Goal: Transaction & Acquisition: Download file/media

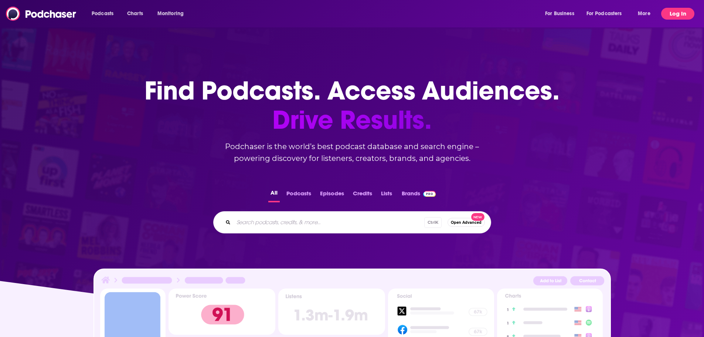
click at [671, 16] on button "Log In" at bounding box center [677, 14] width 33 height 12
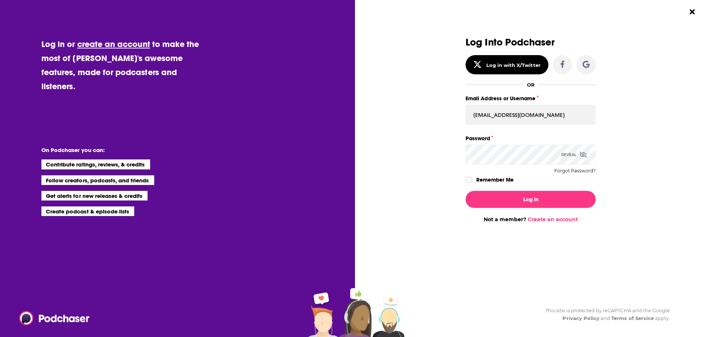
click at [531, 104] on div "Email Address or Username [EMAIL_ADDRESS][DOMAIN_NAME]" at bounding box center [530, 109] width 130 height 31
click at [534, 120] on input "[EMAIL_ADDRESS][DOMAIN_NAME]" at bounding box center [530, 115] width 130 height 20
type input "[EMAIL_ADDRESS][DOMAIN_NAME]"
click at [506, 209] on div "Log In Not a member? Create an account" at bounding box center [530, 204] width 130 height 38
click at [509, 196] on button "Log In" at bounding box center [530, 199] width 130 height 17
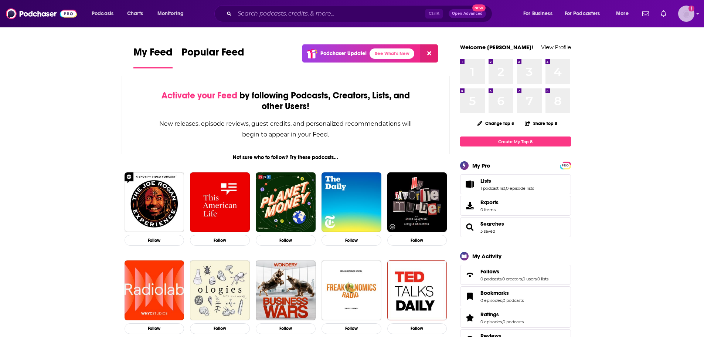
click at [687, 10] on img "Logged in as ncannella" at bounding box center [686, 14] width 16 height 16
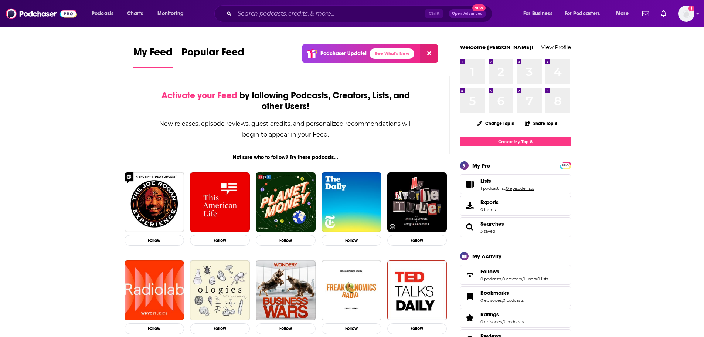
click at [512, 187] on link "0 episode lists" at bounding box center [520, 188] width 28 height 5
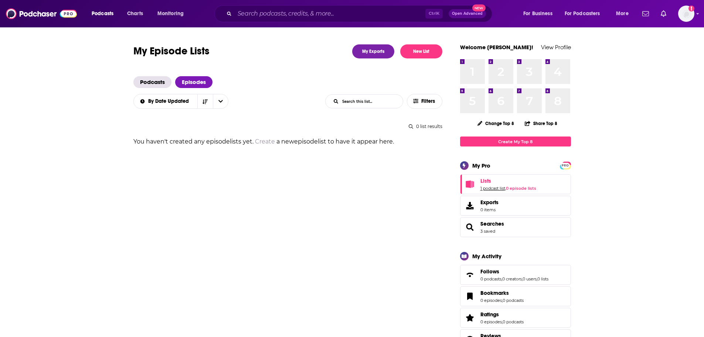
click at [492, 187] on link "1 podcast list" at bounding box center [493, 188] width 25 height 5
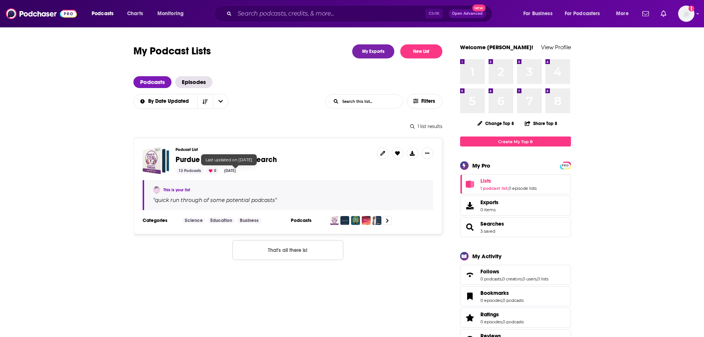
click at [238, 170] on div "[DATE]" at bounding box center [230, 170] width 18 height 7
click at [229, 160] on span "Purdue - First Round Research" at bounding box center [226, 159] width 101 height 9
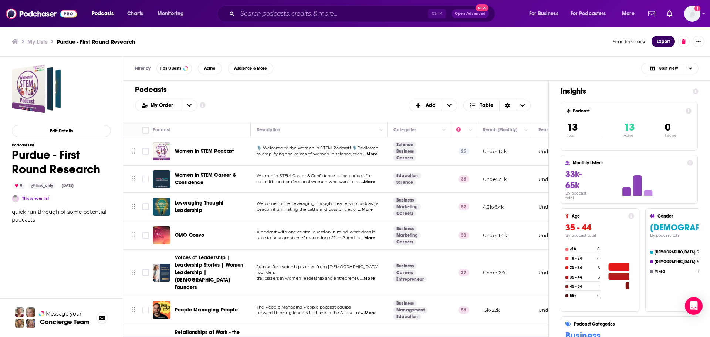
click at [662, 40] on button "Export" at bounding box center [662, 41] width 23 height 12
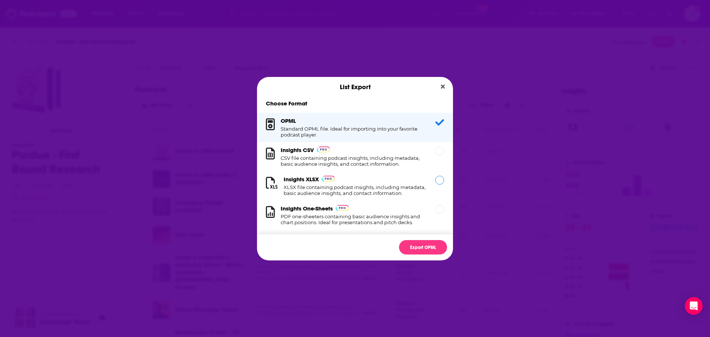
click at [331, 189] on h1 "XLSX file containing podcast insights, including metadata, basic audience insig…" at bounding box center [355, 190] width 143 height 12
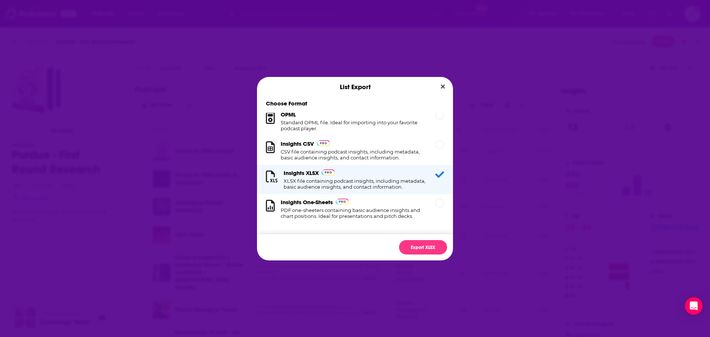
scroll to position [12, 0]
click at [423, 249] on button "Export XLSX" at bounding box center [423, 247] width 48 height 14
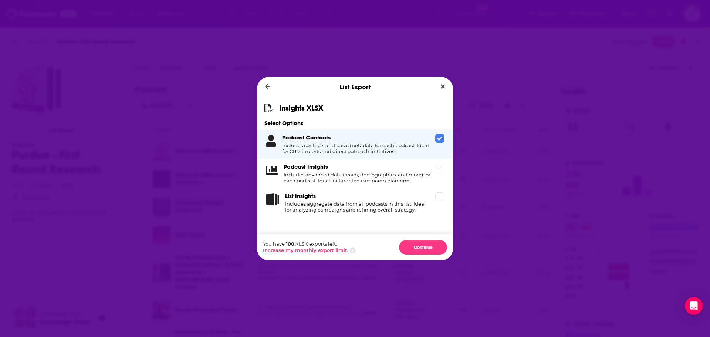
click at [384, 186] on div "Podcast Insights Includes advanced data (reach, demographics, and more) for eac…" at bounding box center [355, 173] width 196 height 29
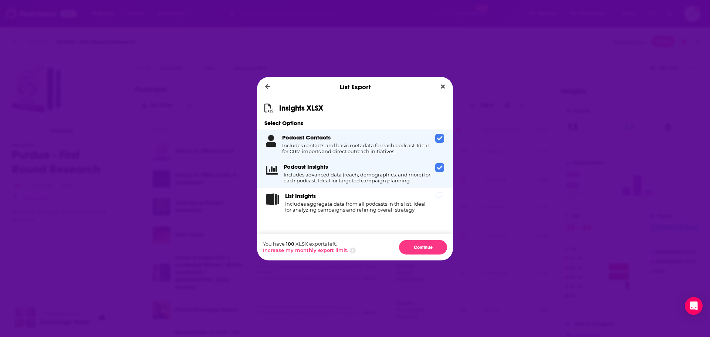
click at [383, 201] on h4 "Includes aggregate data from all podcasts in this list. Ideal for analyzing cam…" at bounding box center [358, 207] width 147 height 12
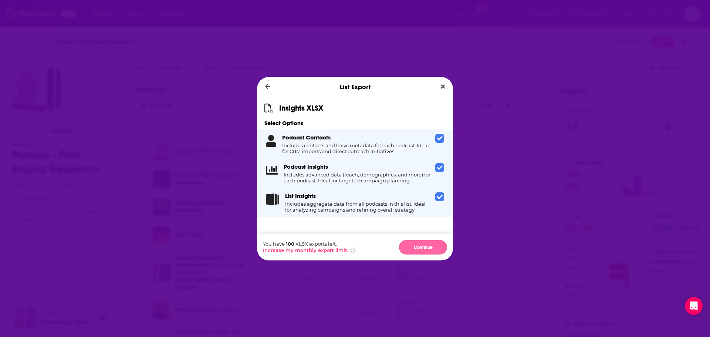
click at [411, 249] on button "Continue" at bounding box center [423, 247] width 48 height 14
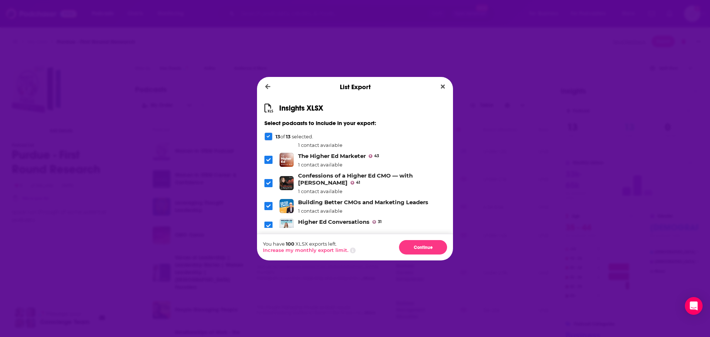
scroll to position [179, 0]
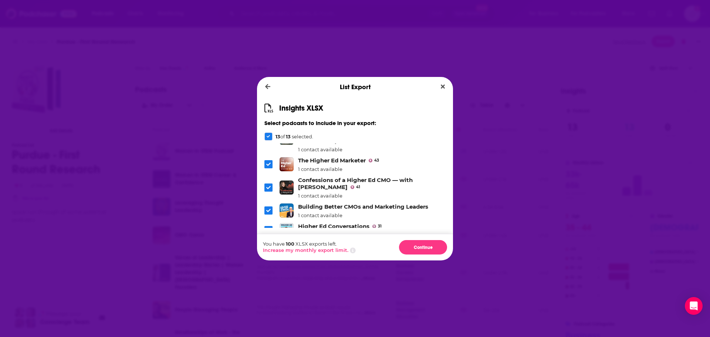
click at [268, 211] on icon "Dialog" at bounding box center [268, 210] width 4 height 3
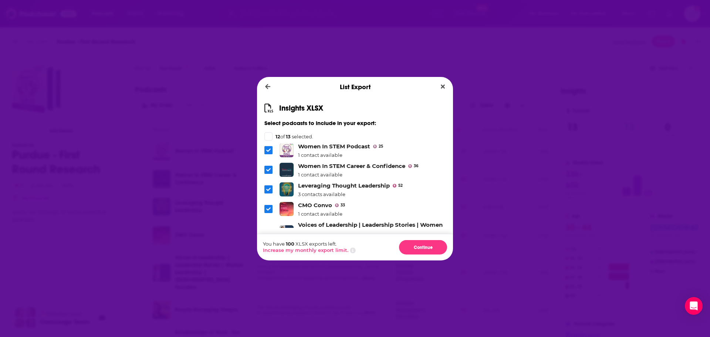
scroll to position [0, 0]
click at [424, 246] on button "Continue" at bounding box center [423, 247] width 48 height 14
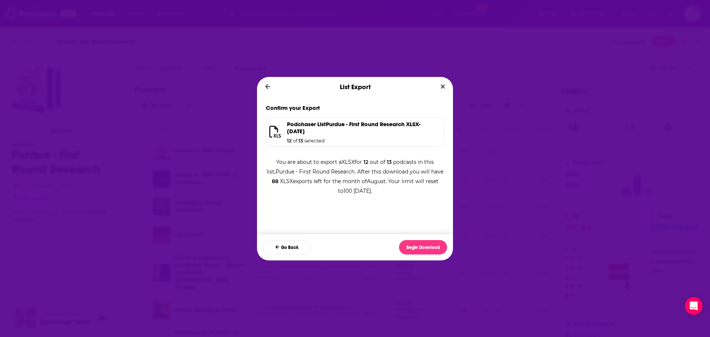
click at [368, 135] on div "Podchaser List Purdue - First Round Research XLSX - [DATE] 12 of 13 selected" at bounding box center [360, 132] width 147 height 23
click at [268, 88] on icon "Dialog" at bounding box center [268, 86] width 6 height 7
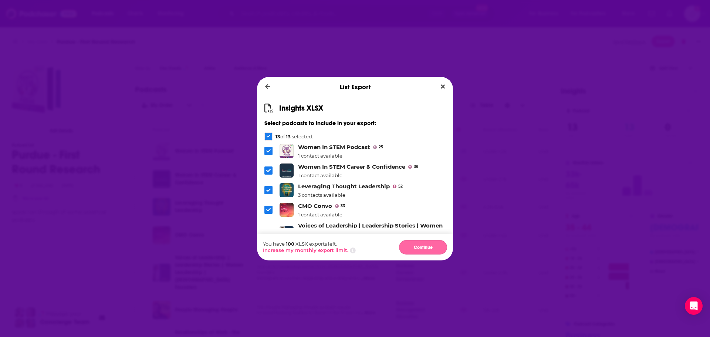
click at [424, 246] on button "Continue" at bounding box center [423, 247] width 48 height 14
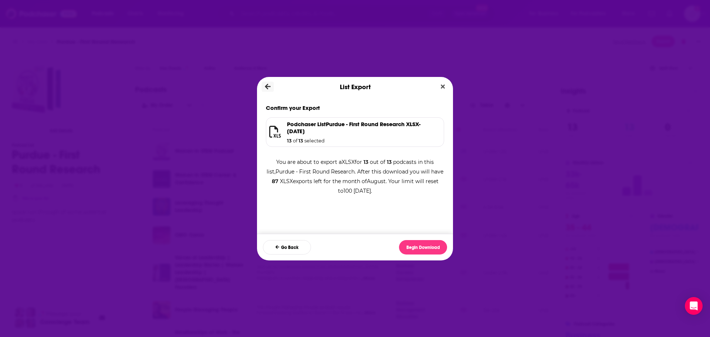
click at [266, 86] on icon "Dialog" at bounding box center [268, 87] width 6 height 6
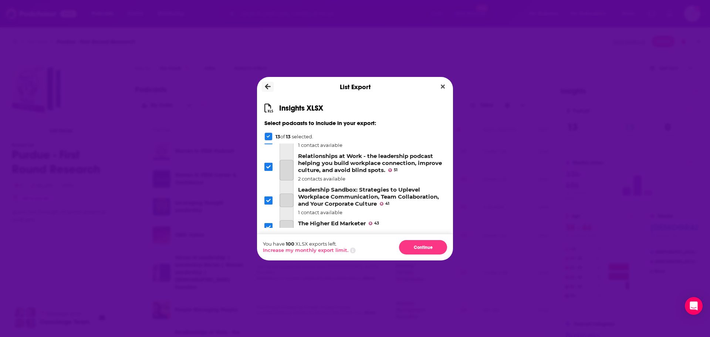
scroll to position [216, 0]
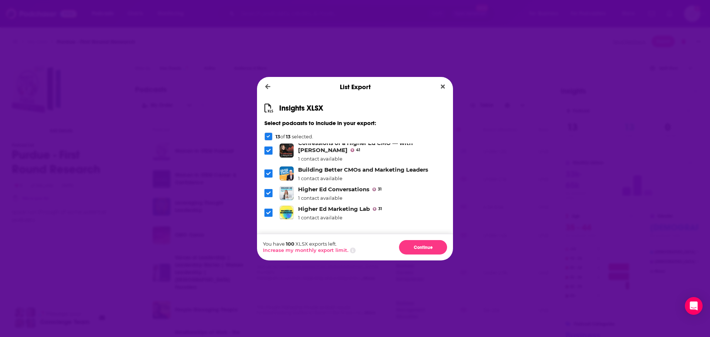
click at [268, 171] on icon "Dialog" at bounding box center [268, 173] width 4 height 4
click at [416, 245] on button "Continue" at bounding box center [423, 247] width 48 height 14
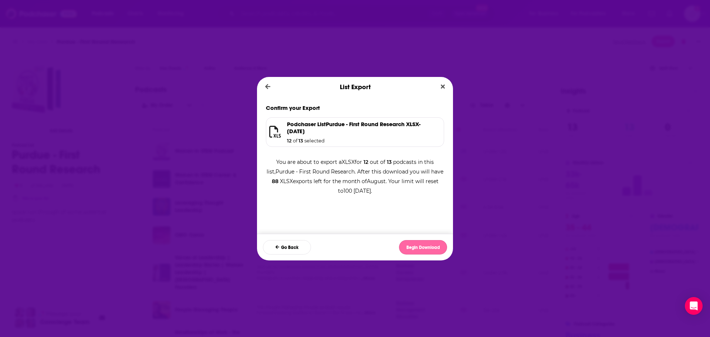
click at [414, 246] on button "Begin Download" at bounding box center [423, 247] width 48 height 14
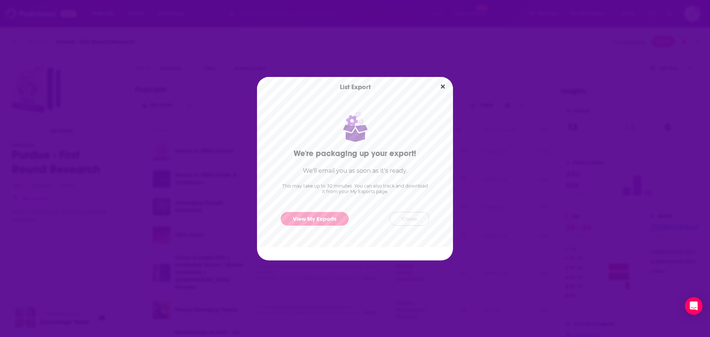
click at [403, 219] on button "Close" at bounding box center [409, 219] width 40 height 14
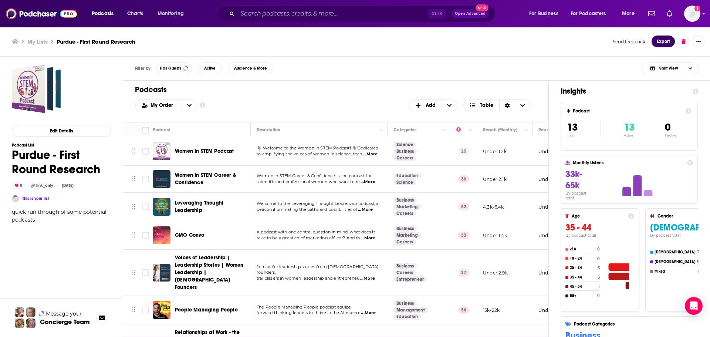
click at [658, 37] on button "Export" at bounding box center [662, 41] width 23 height 12
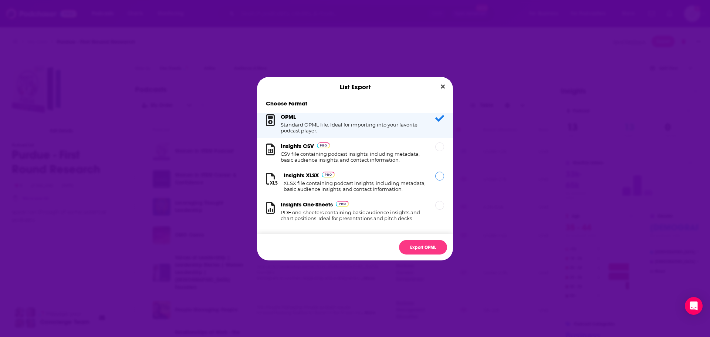
scroll to position [0, 0]
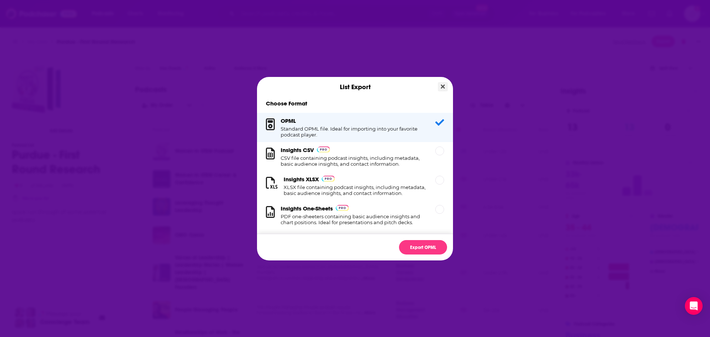
click at [442, 91] on button "Close" at bounding box center [443, 86] width 10 height 9
